Goal: Task Accomplishment & Management: Complete application form

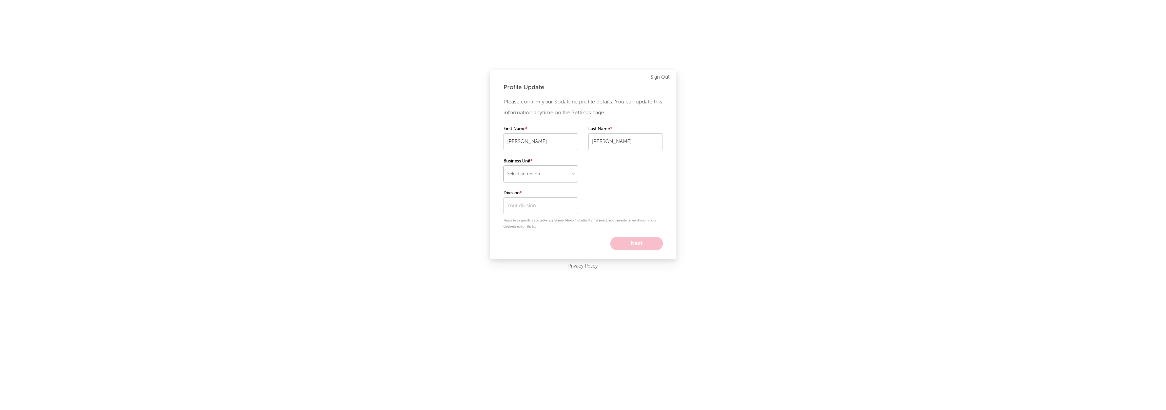
click at [546, 172] on select "Select an option" at bounding box center [541, 174] width 75 height 17
select select "recorded_music"
click at [504, 166] on select "Select an option" at bounding box center [541, 174] width 75 height 17
click at [533, 202] on input "text" at bounding box center [541, 205] width 75 height 17
click at [549, 221] on div "Warner Records" at bounding box center [541, 221] width 75 height 12
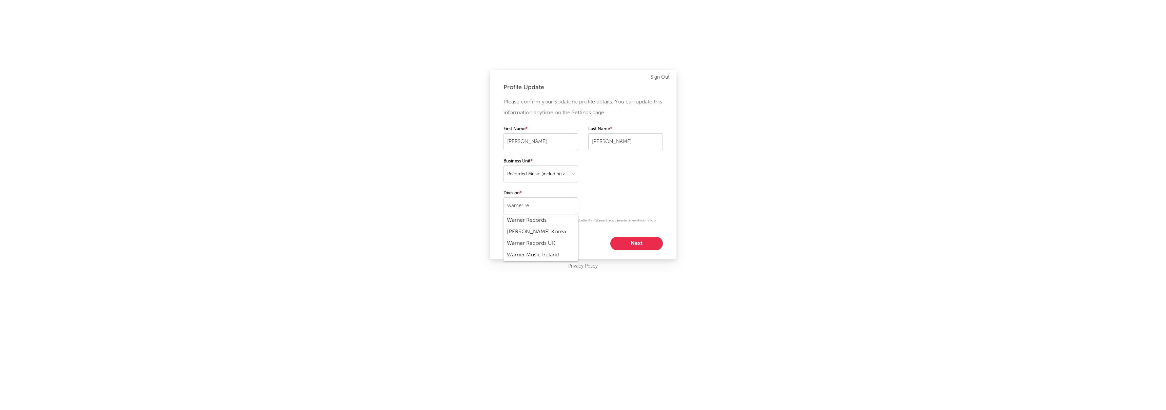
type input "Warner Records"
click at [634, 242] on button "Next" at bounding box center [636, 244] width 53 height 14
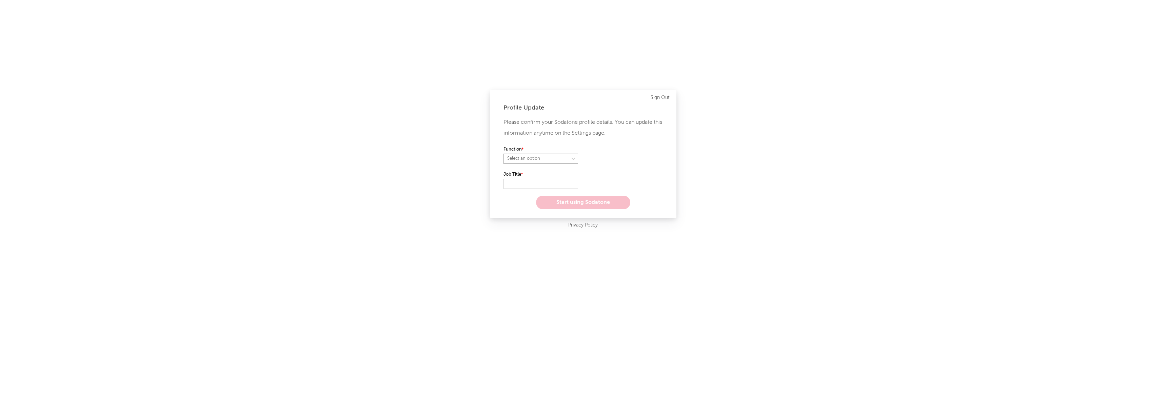
click at [571, 158] on select "Select an option" at bounding box center [541, 159] width 75 height 10
select select "marketing"
click at [504, 154] on select "Select an option" at bounding box center [541, 159] width 75 height 10
click at [539, 182] on input "text" at bounding box center [541, 184] width 75 height 10
type input "Assistant"
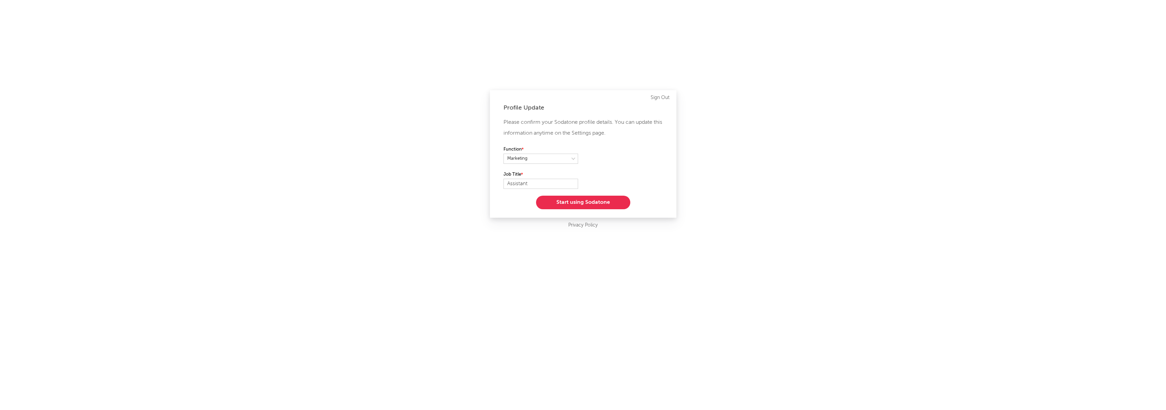
click at [578, 207] on button "Start using Sodatone" at bounding box center [583, 203] width 94 height 14
click at [569, 163] on select "What artists are you interested in? [GEOGRAPHIC_DATA] [GEOGRAPHIC_DATA] General…" at bounding box center [583, 168] width 159 height 10
click at [589, 169] on select "What artists are you interested in? [GEOGRAPHIC_DATA] [GEOGRAPHIC_DATA] General…" at bounding box center [583, 168] width 159 height 10
click at [506, 169] on select "What artists are you interested in? [GEOGRAPHIC_DATA] [GEOGRAPHIC_DATA] General…" at bounding box center [583, 168] width 159 height 10
select select "15"
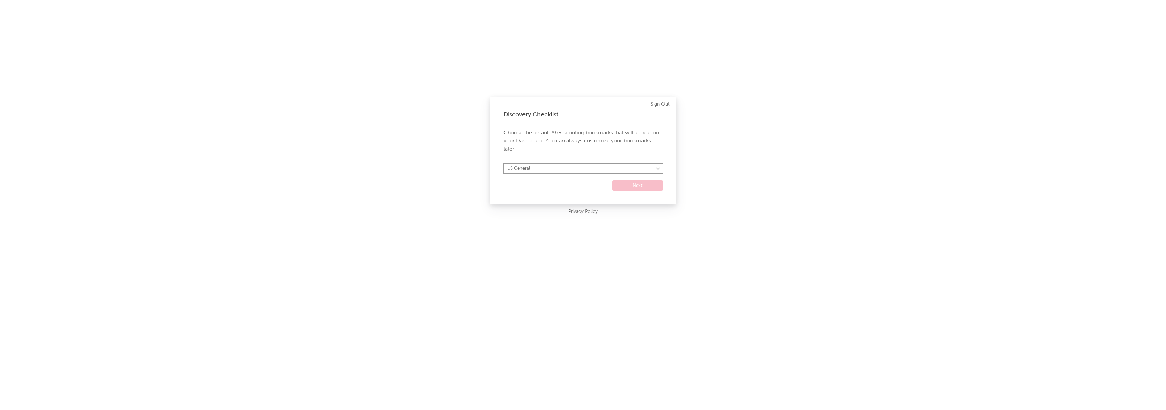
click at [504, 163] on select "What artists are you interested in? [GEOGRAPHIC_DATA] [GEOGRAPHIC_DATA] General…" at bounding box center [583, 168] width 159 height 10
click at [643, 183] on button "Next" at bounding box center [637, 185] width 51 height 10
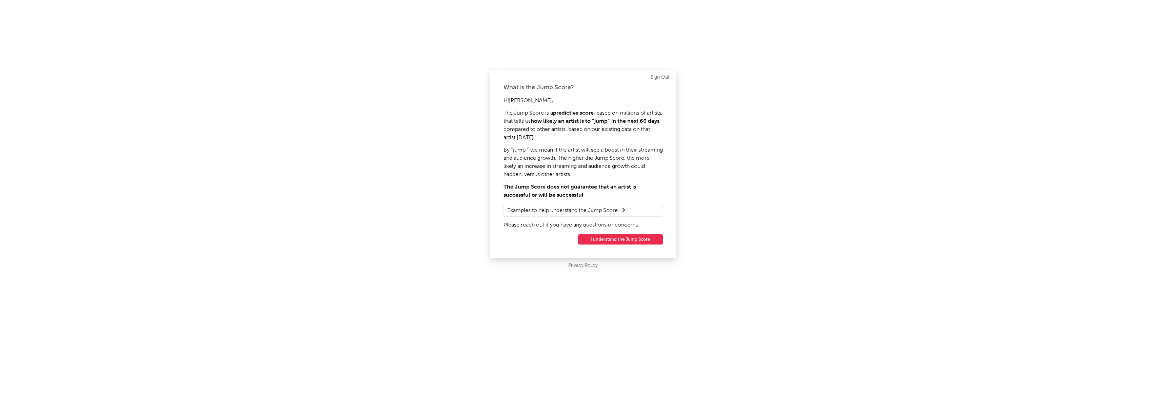
click at [609, 239] on button "I understand the Jump Score" at bounding box center [620, 239] width 85 height 10
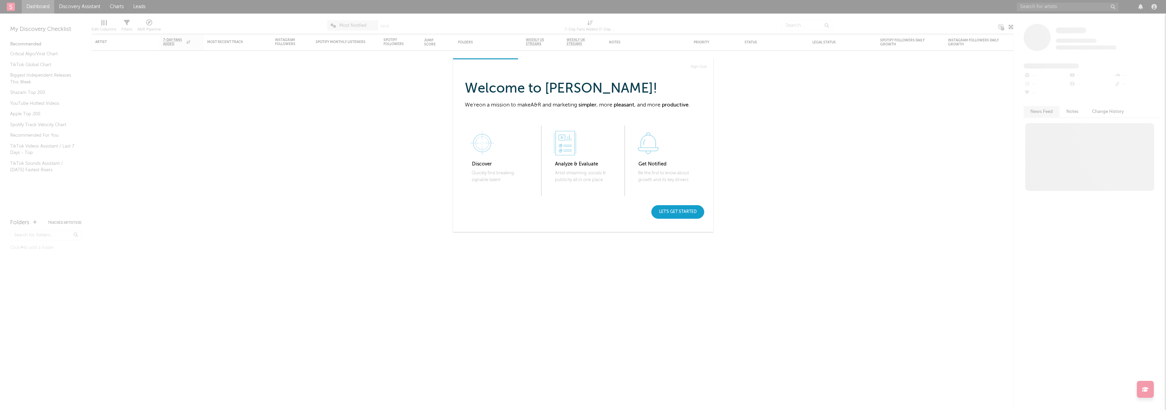
click at [690, 215] on div "Let's get started" at bounding box center [677, 212] width 53 height 14
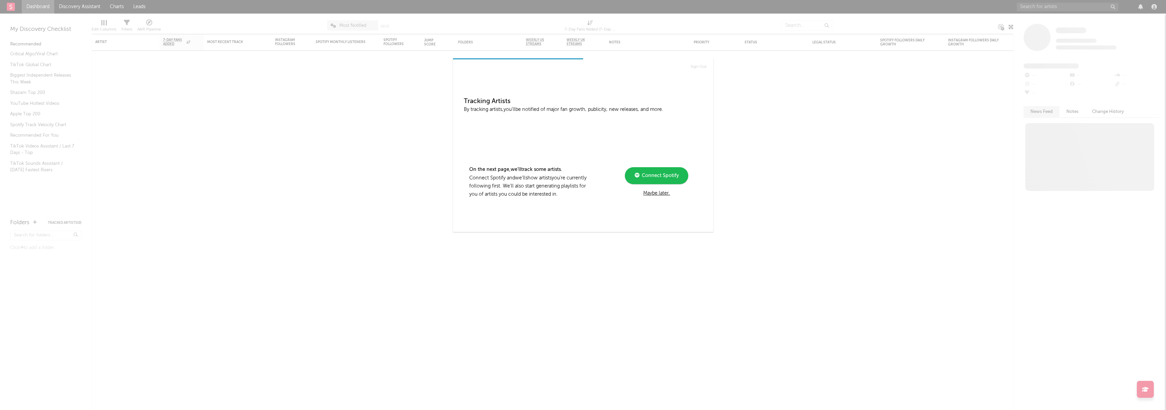
click at [673, 176] on span "Connect Spotify" at bounding box center [659, 175] width 39 height 5
click at [651, 194] on div "Maybe later." at bounding box center [656, 194] width 91 height 8
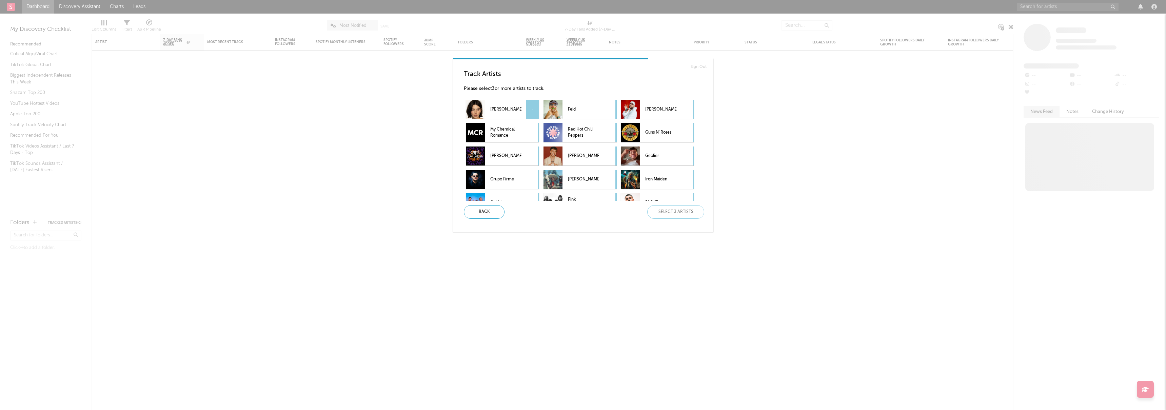
click at [511, 107] on p "[PERSON_NAME]" at bounding box center [505, 109] width 31 height 15
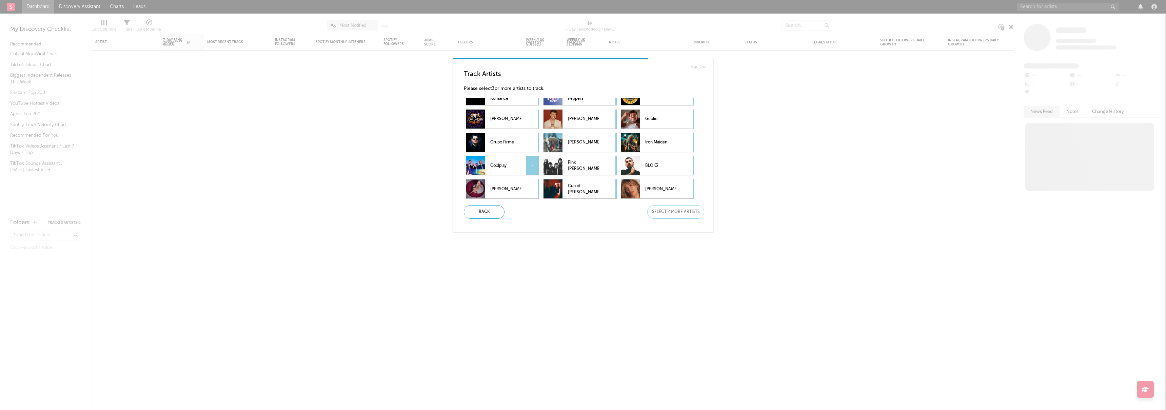
click at [505, 166] on p "Coldplay" at bounding box center [505, 165] width 31 height 15
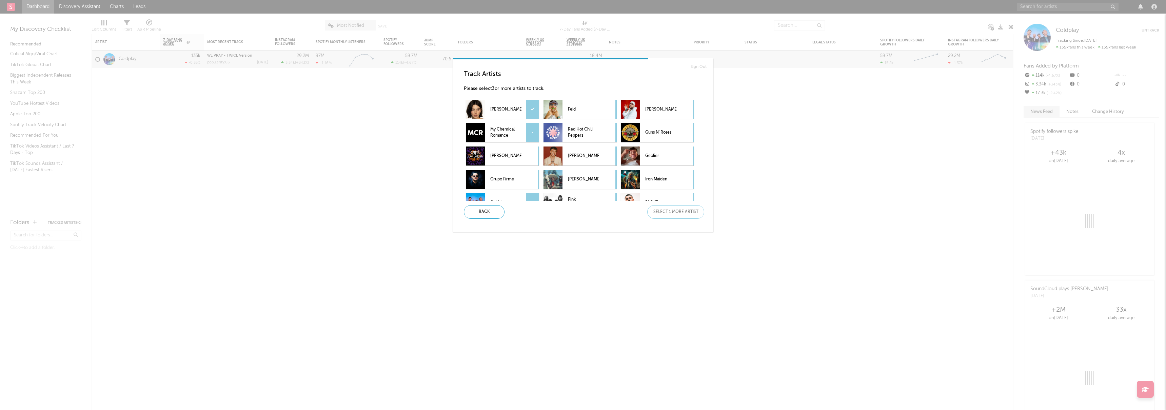
click at [517, 130] on p "My Chemical Romance" at bounding box center [505, 132] width 31 height 15
click at [661, 211] on div "Next" at bounding box center [675, 212] width 57 height 14
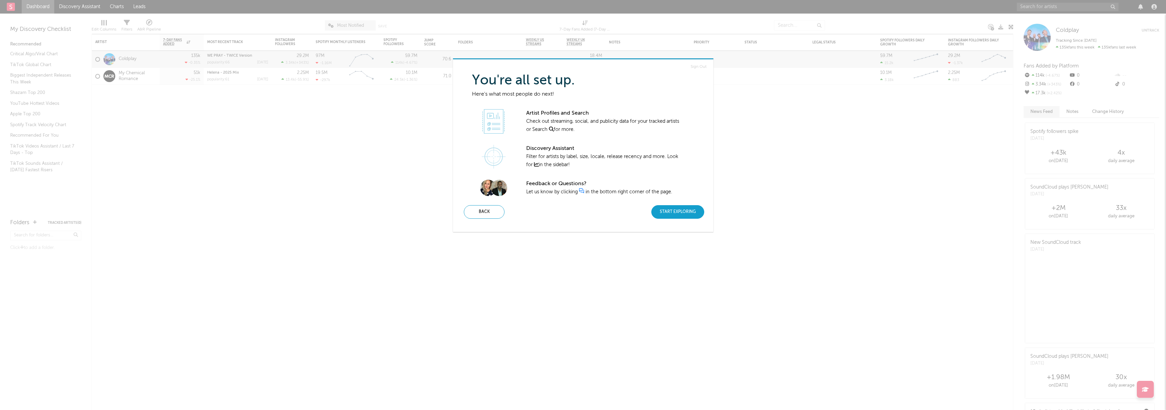
click at [665, 213] on div "Start Exploring" at bounding box center [677, 212] width 53 height 14
